Goal: Transaction & Acquisition: Purchase product/service

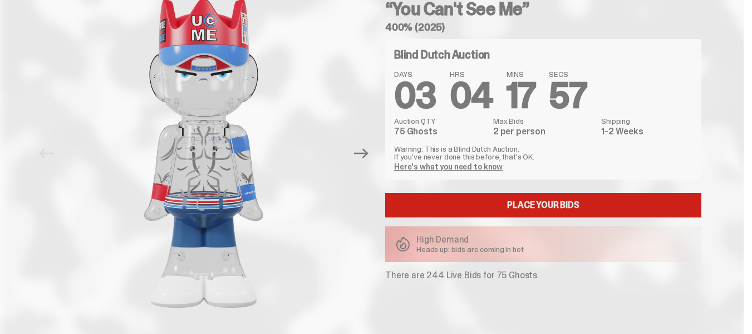
scroll to position [76, 0]
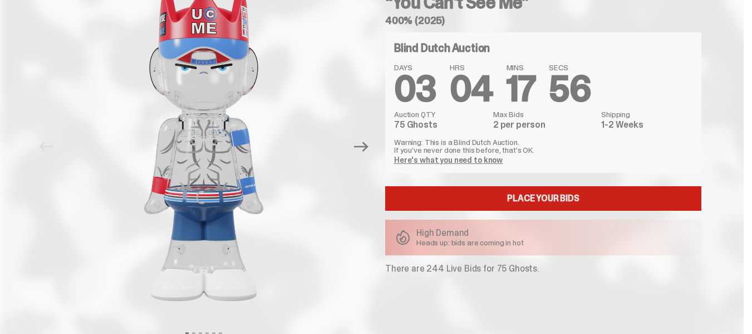
click at [695, 196] on link "Place your Bids" at bounding box center [543, 198] width 316 height 25
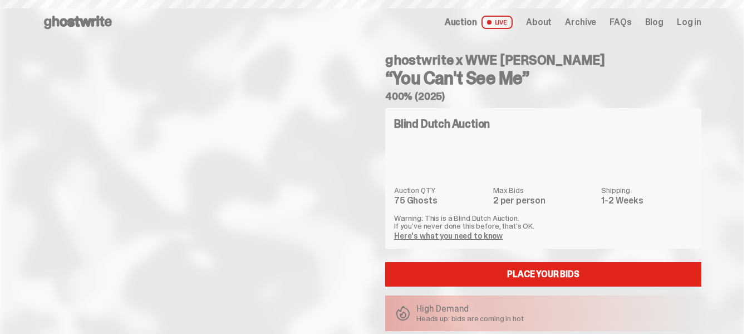
scroll to position [76, 0]
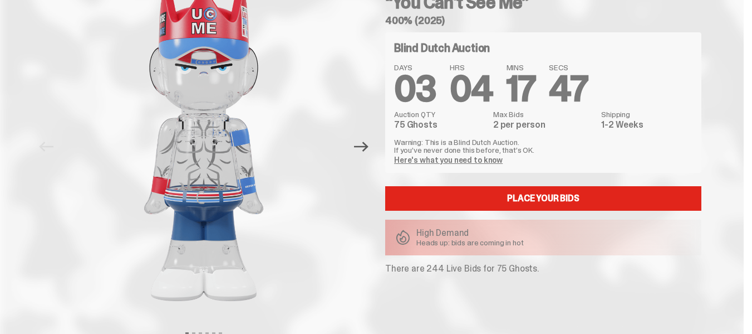
click at [369, 148] on icon "Next" at bounding box center [361, 146] width 14 height 14
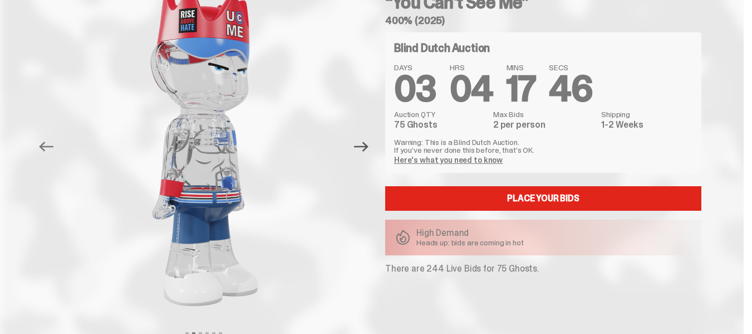
click at [369, 148] on icon "Next" at bounding box center [361, 146] width 14 height 14
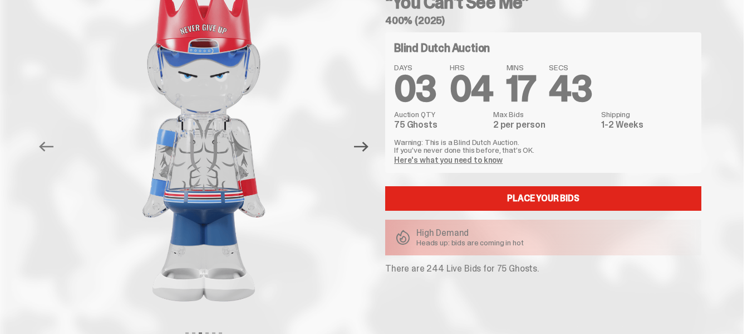
click at [364, 148] on icon "Next" at bounding box center [361, 146] width 14 height 14
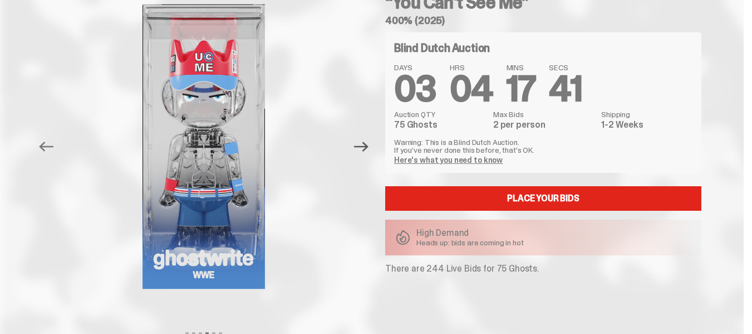
click at [364, 148] on icon "Next" at bounding box center [361, 146] width 14 height 14
